Goal: Answer question/provide support

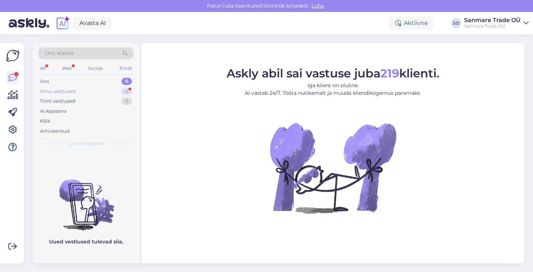
click at [78, 89] on div "Minu vestlused 4" at bounding box center [85, 92] width 95 height 10
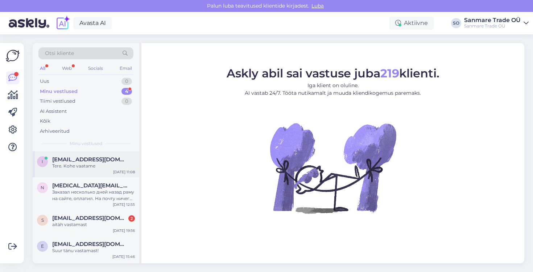
click at [81, 168] on div "Tere. Kohe vaatame" at bounding box center [93, 166] width 83 height 7
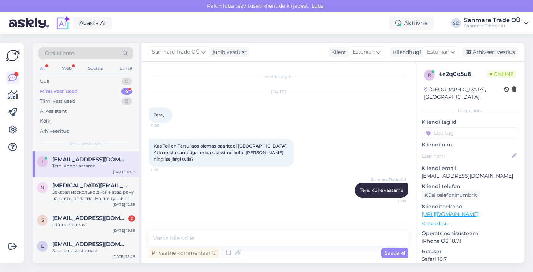
click at [431, 221] on p "Vaata edasi ..." at bounding box center [469, 224] width 97 height 7
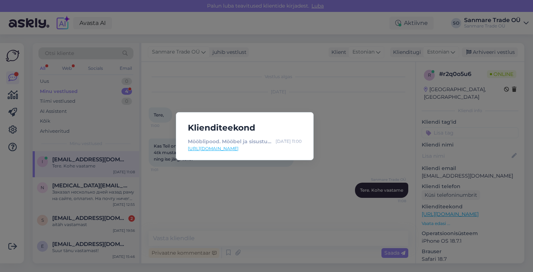
click at [225, 149] on link "[URL][DOMAIN_NAME]" at bounding box center [245, 149] width 114 height 7
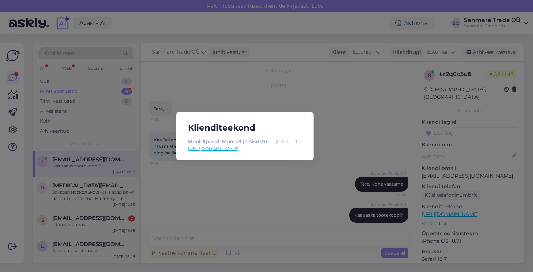
click at [330, 128] on div "Klienditeekond Mööblipood. Mööbel ja sisustus e-pood. - Kodustaar [DATE] 11:00 …" at bounding box center [266, 136] width 533 height 272
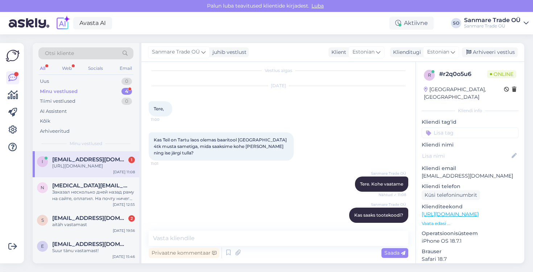
scroll to position [37, 0]
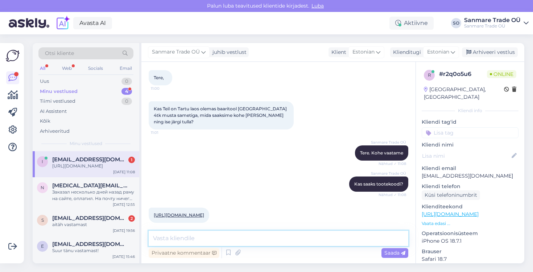
click at [237, 234] on textarea at bounding box center [278, 238] width 259 height 15
type textarea "K"
type textarea "Täpsustame veel üle, et 1 komplekt sisaldab kahte tooli"
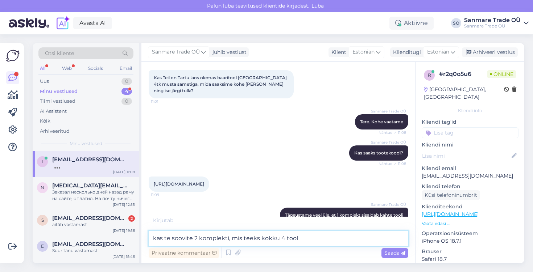
type textarea "kas te soovite 2 komplekti, mis teeks kokku 4 tooli"
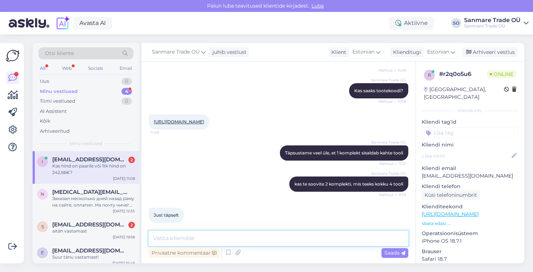
scroll to position [162, 0]
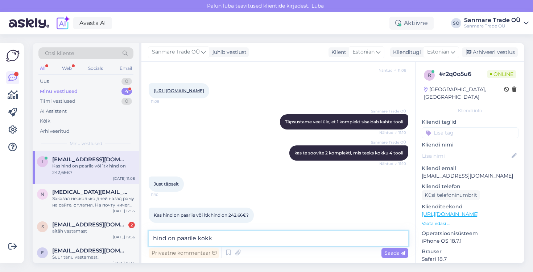
type textarea "hind on paarile kokku"
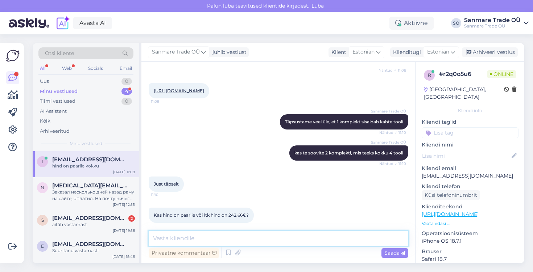
scroll to position [193, 0]
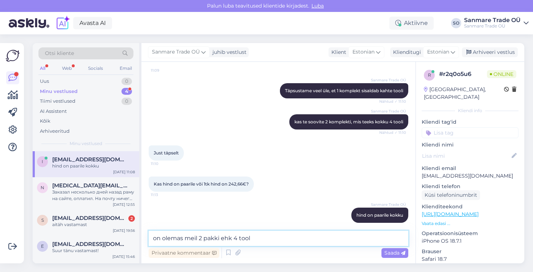
type textarea "on olemas meil 2 pakki ehk 4 tooli"
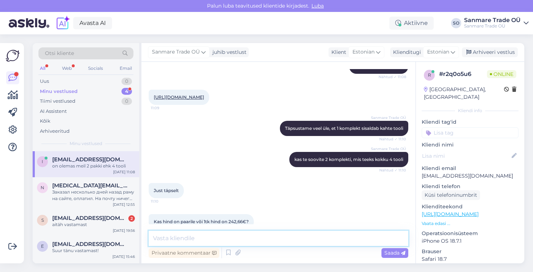
scroll to position [138, 0]
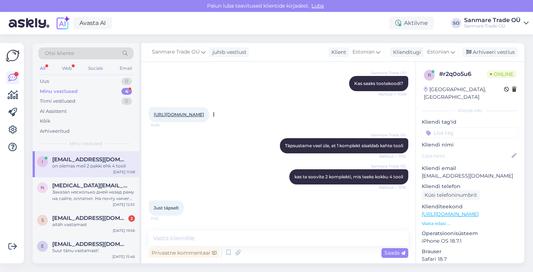
click at [204, 112] on link "[URL][DOMAIN_NAME]" at bounding box center [179, 114] width 50 height 5
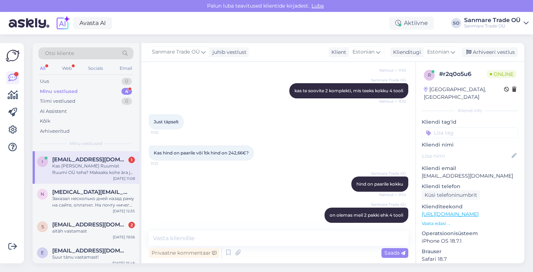
scroll to position [262, 0]
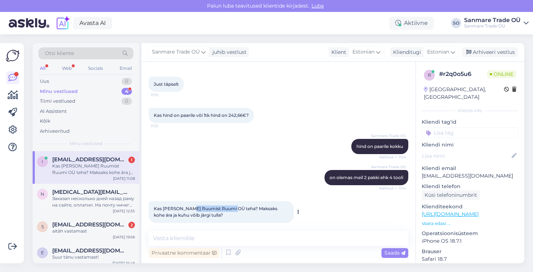
drag, startPoint x: 189, startPoint y: 203, endPoint x: 233, endPoint y: 202, distance: 43.8
click at [233, 206] on span "Kas [PERSON_NAME] Ruumist Ruumi OÜ teha? Maksaks kohe ära ja kuhu võib järgi tu…" at bounding box center [216, 212] width 125 height 12
click at [230, 206] on span "Kas [PERSON_NAME] Ruumist Ruumi OÜ teha? Maksaks kohe ära ja kuhu võib järgi tu…" at bounding box center [216, 212] width 125 height 12
drag, startPoint x: 231, startPoint y: 202, endPoint x: 189, endPoint y: 202, distance: 42.4
click at [189, 206] on span "Kas [PERSON_NAME] Ruumist Ruumi OÜ teha? Maksaks kohe ära ja kuhu võib järgi tu…" at bounding box center [216, 212] width 125 height 12
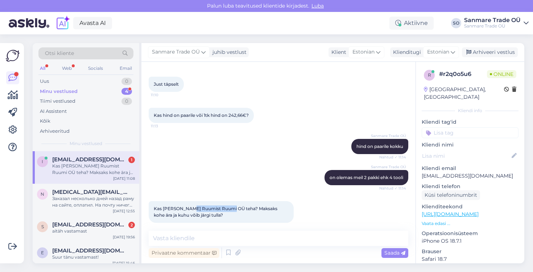
copy span "Ruumist Ruumi OÜ"
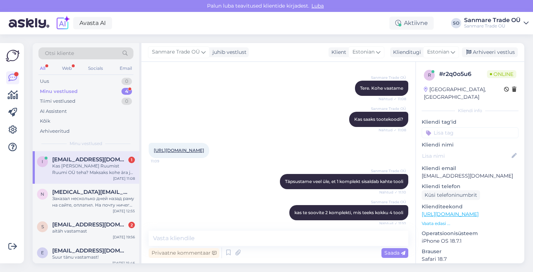
scroll to position [96, 0]
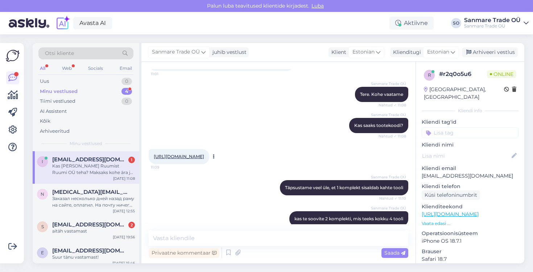
click at [204, 154] on link "[URL][DOMAIN_NAME]" at bounding box center [179, 156] width 50 height 5
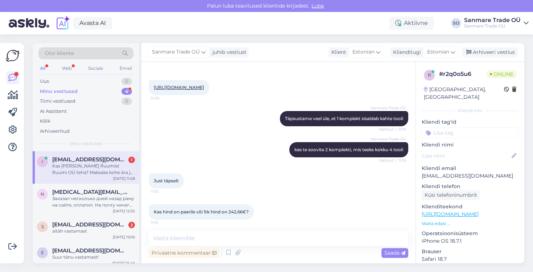
scroll to position [262, 0]
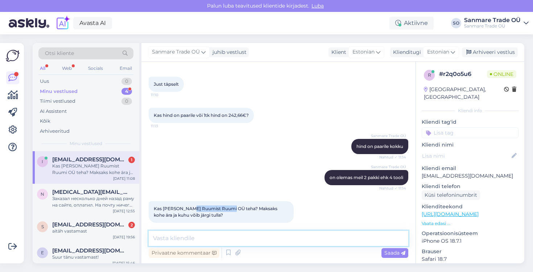
click at [211, 238] on textarea at bounding box center [278, 238] width 259 height 15
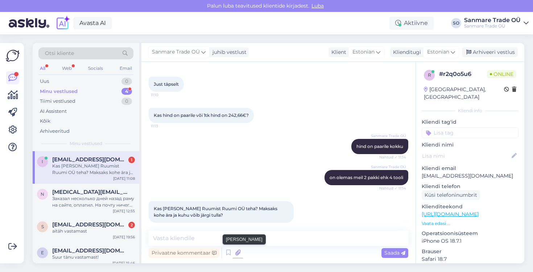
click at [238, 253] on icon at bounding box center [238, 253] width 10 height 11
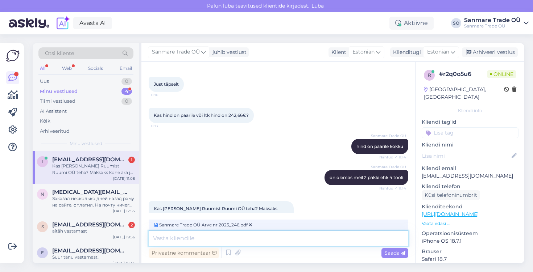
click at [299, 241] on textarea at bounding box center [278, 238] width 259 height 15
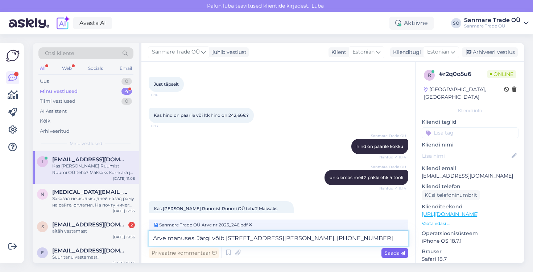
type textarea "Arve manuses. Järgi võib [STREET_ADDRESS][PERSON_NAME], [PHONE_NUMBER]"
click at [386, 250] on span "Saada" at bounding box center [394, 253] width 21 height 7
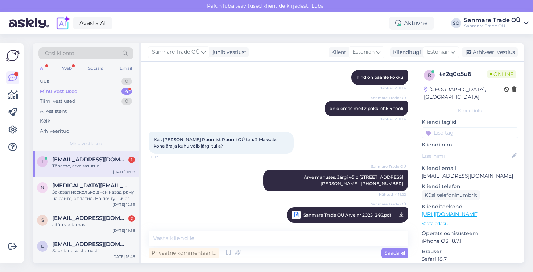
scroll to position [362, 0]
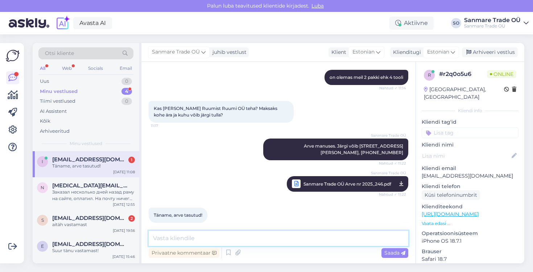
click at [192, 240] on textarea at bounding box center [278, 238] width 259 height 15
type textarea "Helistage ca 15 minutit ette"
